Goal: Task Accomplishment & Management: Manage account settings

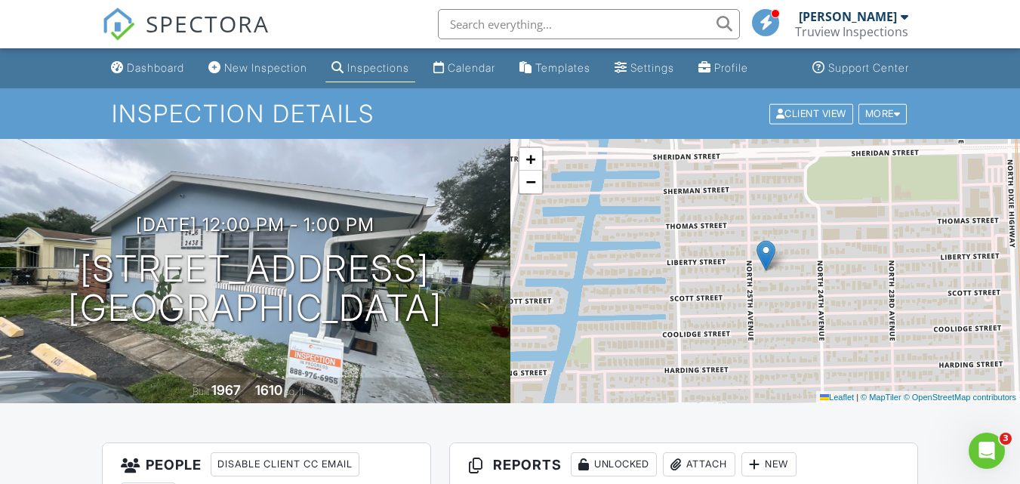
click at [476, 21] on input "text" at bounding box center [589, 24] width 302 height 30
paste input "[STREET_ADDRESS]"
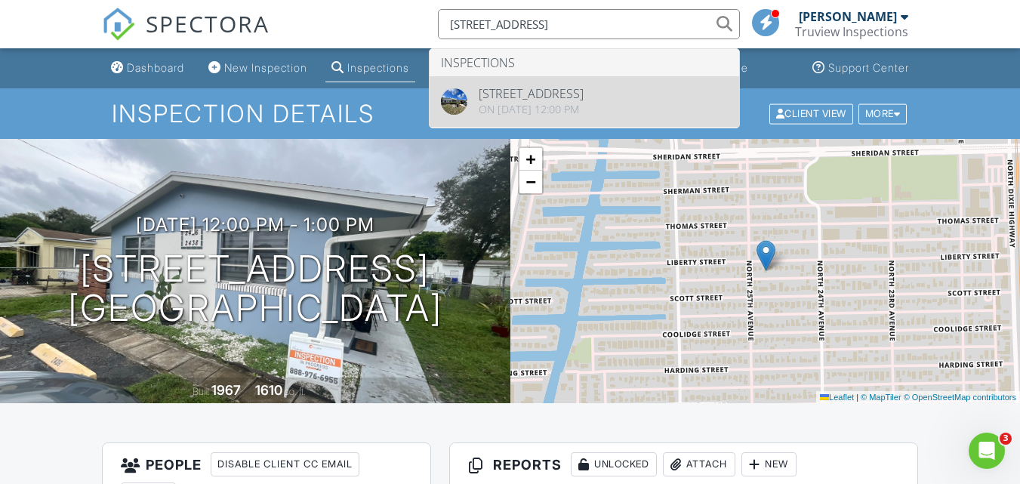
type input "[STREET_ADDRESS]"
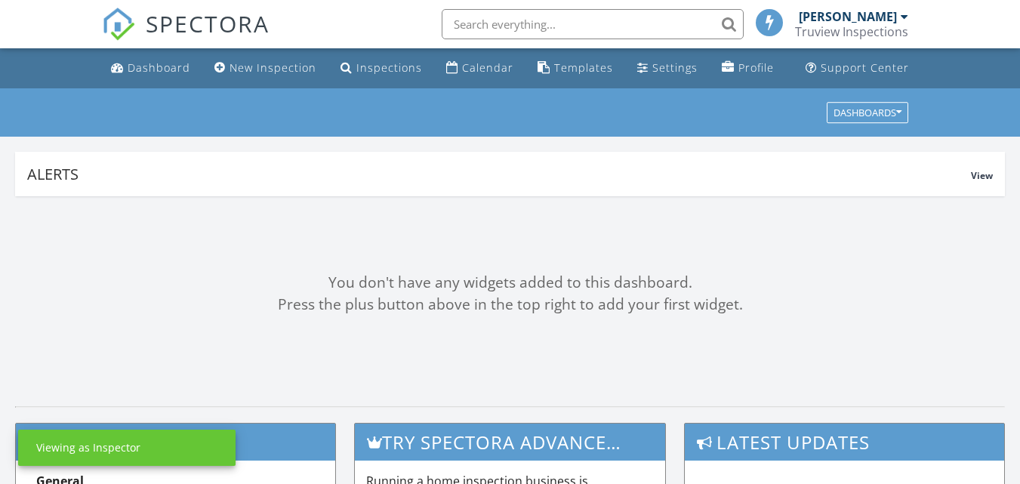
drag, startPoint x: 0, startPoint y: 0, endPoint x: 860, endPoint y: 32, distance: 860.4
click at [860, 32] on div "Truview Inspections" at bounding box center [851, 31] width 113 height 15
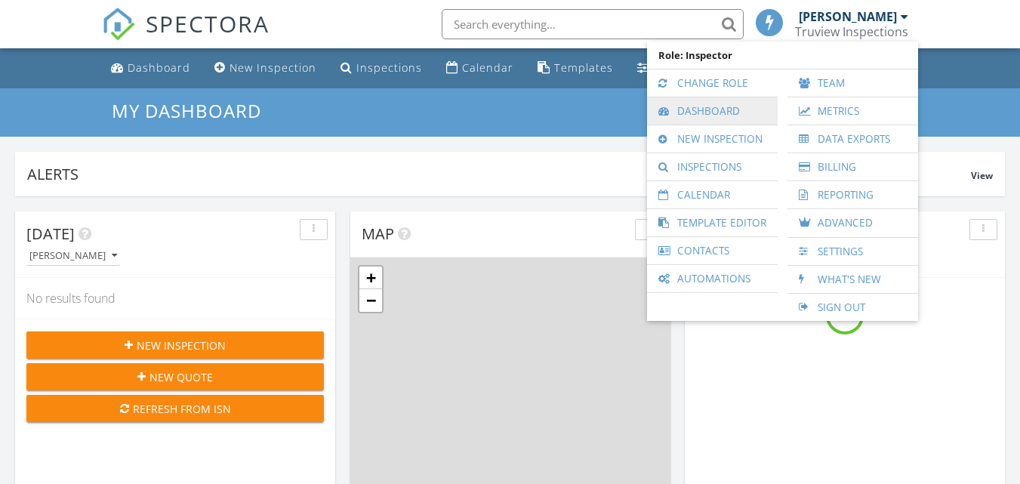
scroll to position [1397, 1043]
click at [701, 85] on link "Change Role" at bounding box center [713, 82] width 116 height 27
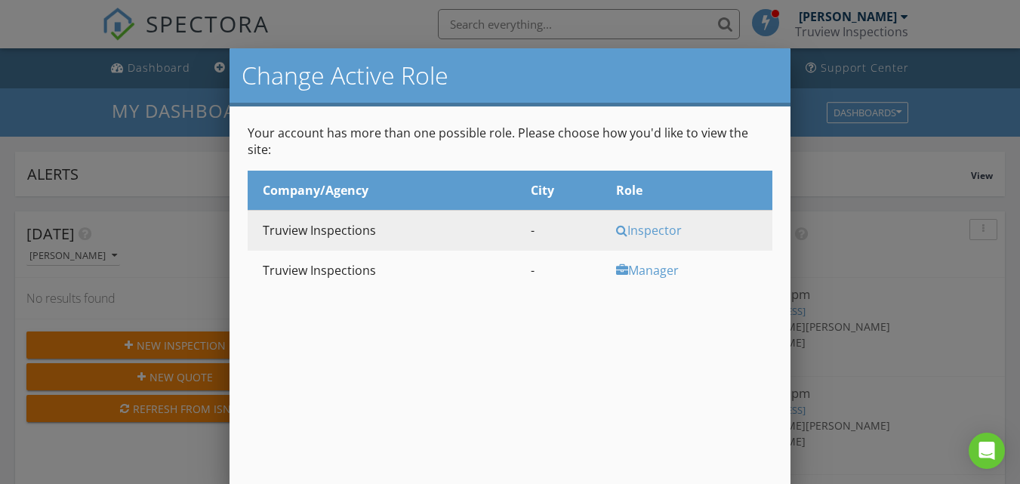
click at [632, 262] on div "Manager" at bounding box center [692, 270] width 152 height 17
